Goal: Find specific page/section: Find specific page/section

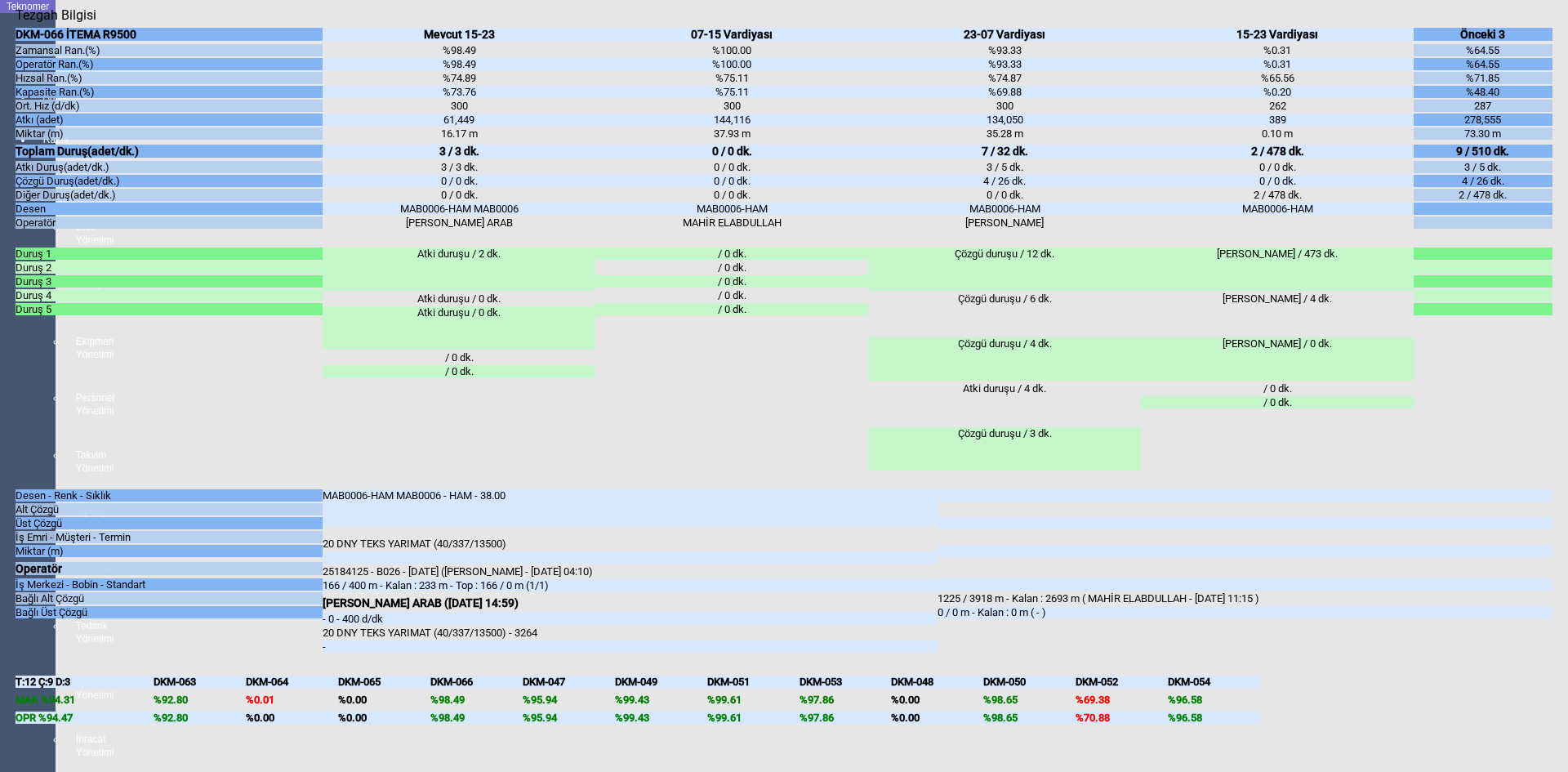
click at [16, 23] on icon "Kapat" at bounding box center [16, 23] width 0 height 0
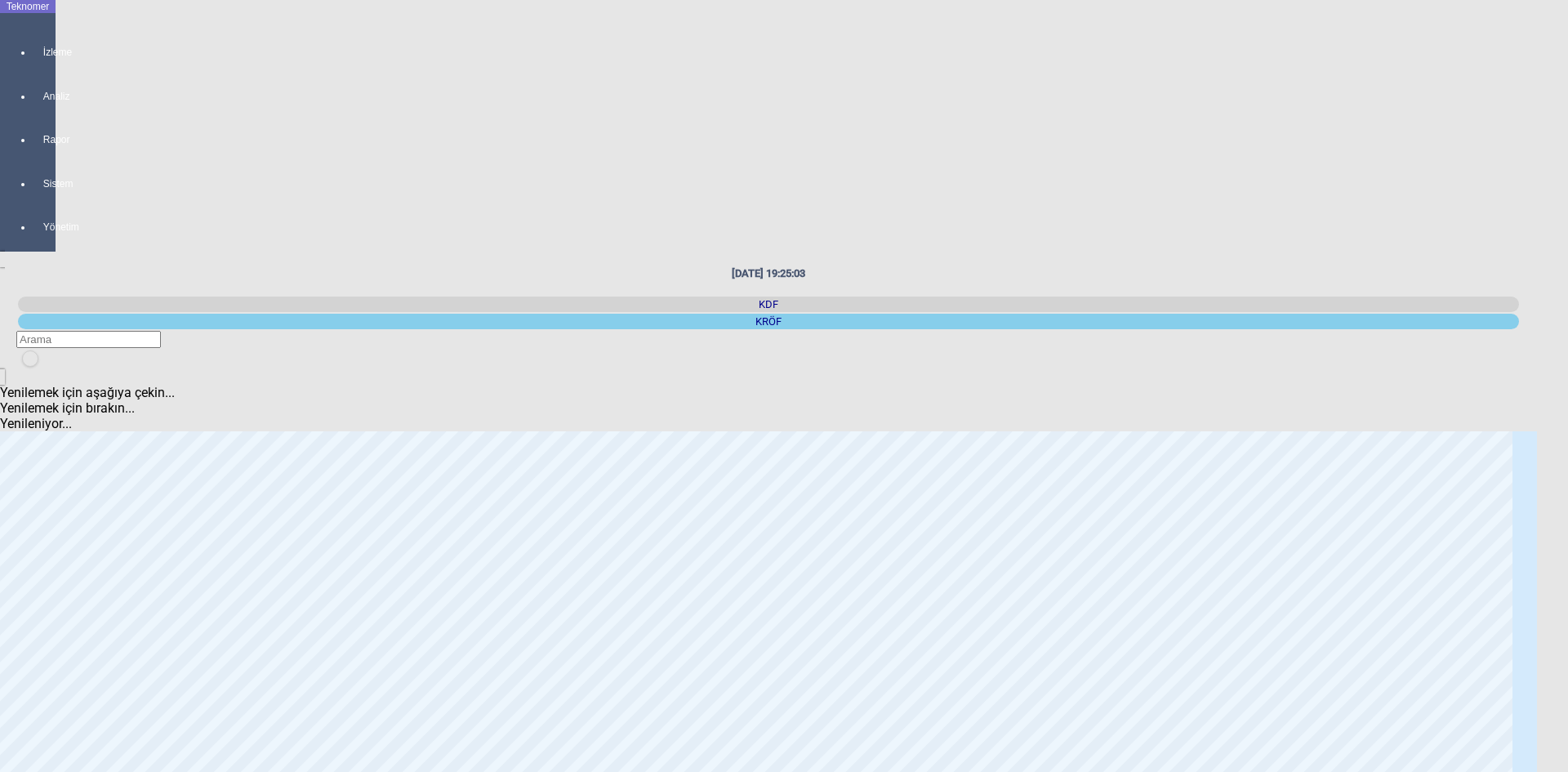
click at [1290, 297] on div "KDF" at bounding box center [769, 304] width 1501 height 16
